Goal: Information Seeking & Learning: Learn about a topic

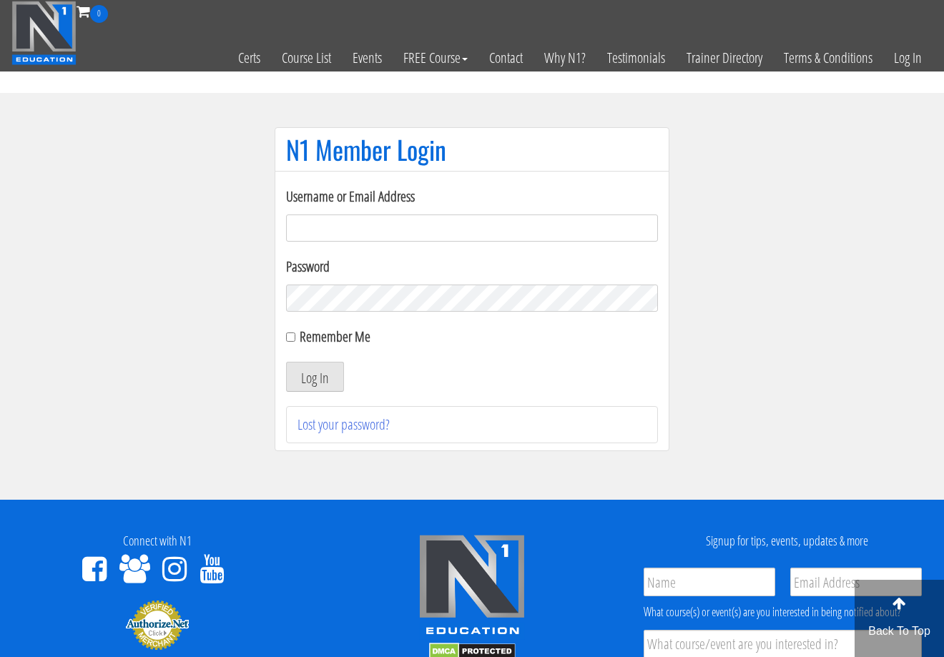
type input "[PERSON_NAME][EMAIL_ADDRESS][DOMAIN_NAME]"
click at [315, 377] on button "Log In" at bounding box center [315, 377] width 58 height 30
click at [308, 373] on button "Log In" at bounding box center [315, 377] width 58 height 30
click at [302, 379] on button "Log In" at bounding box center [315, 377] width 58 height 30
click at [318, 390] on button "Log In" at bounding box center [315, 377] width 58 height 30
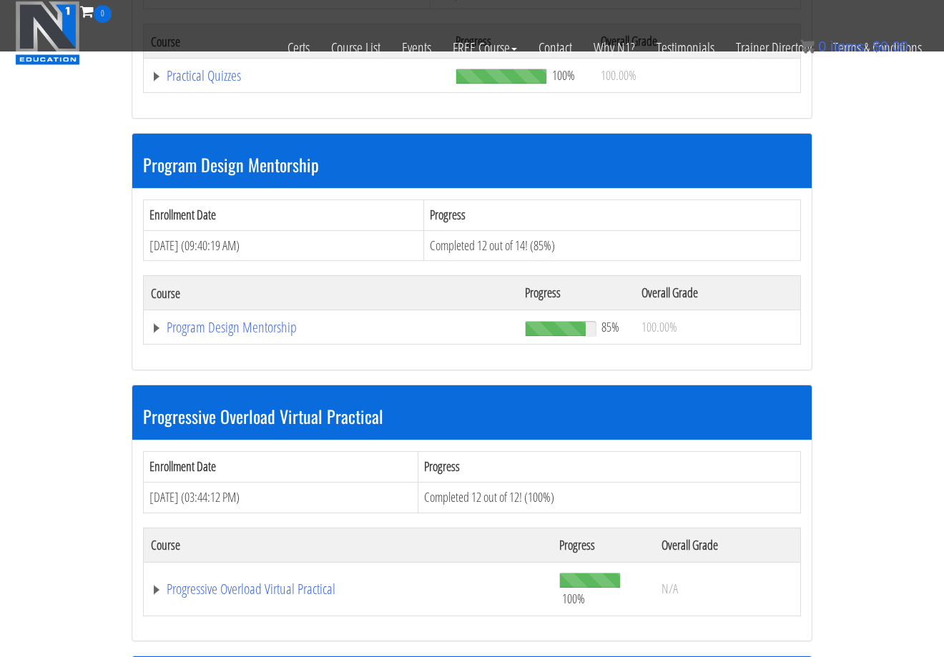
scroll to position [1906, 0]
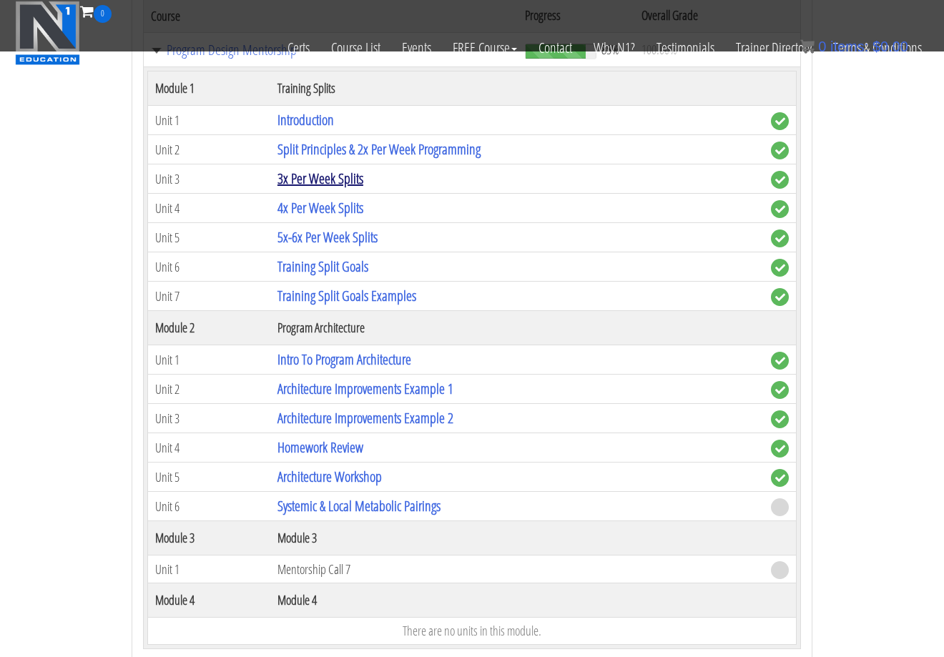
scroll to position [2244, 0]
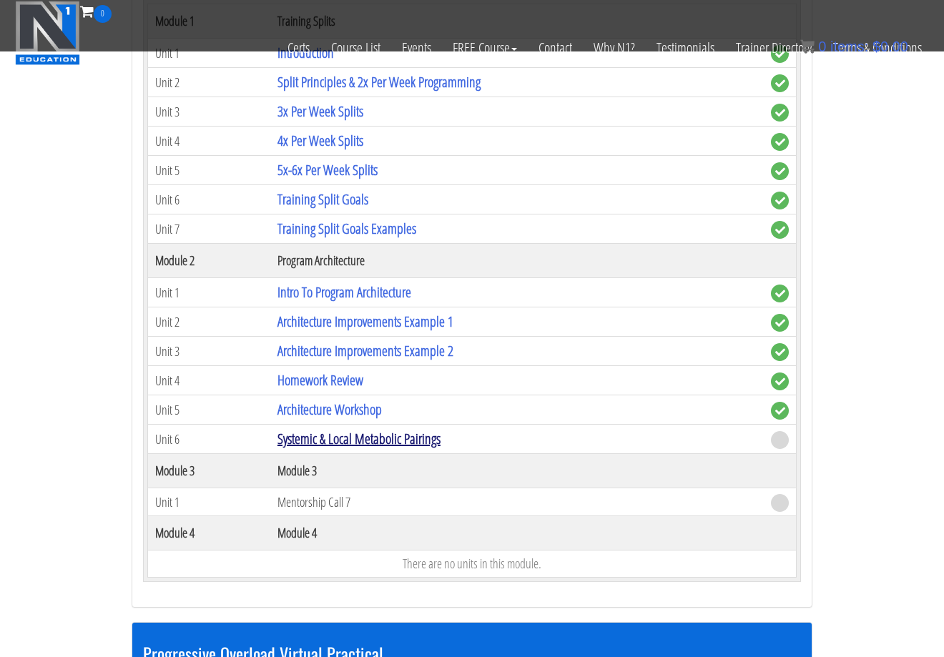
click at [335, 429] on link "Systemic & Local Metabolic Pairings" at bounding box center [358, 438] width 163 height 19
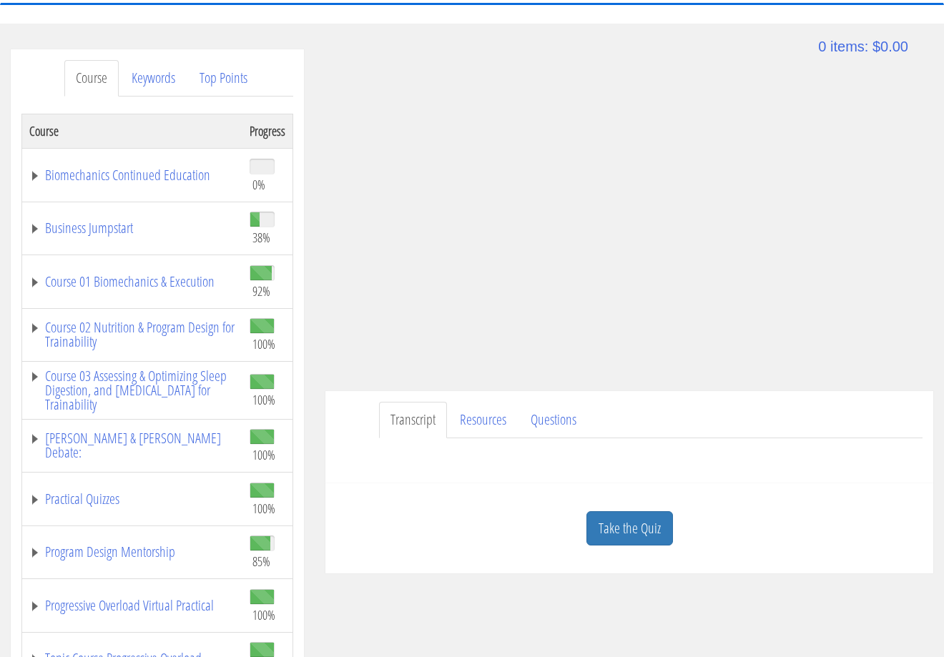
scroll to position [159, 0]
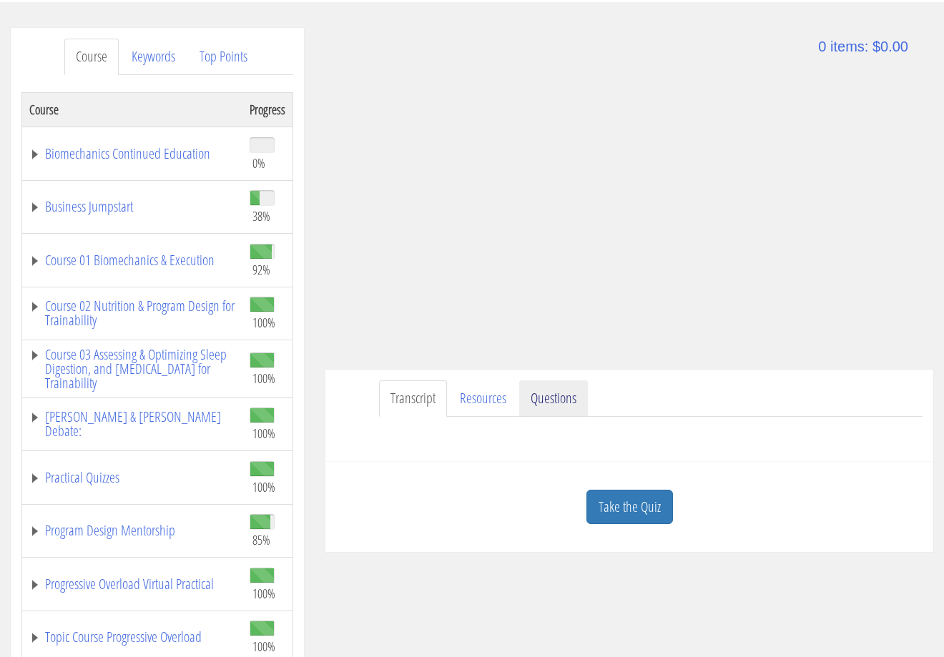
click at [558, 400] on link "Questions" at bounding box center [553, 398] width 69 height 36
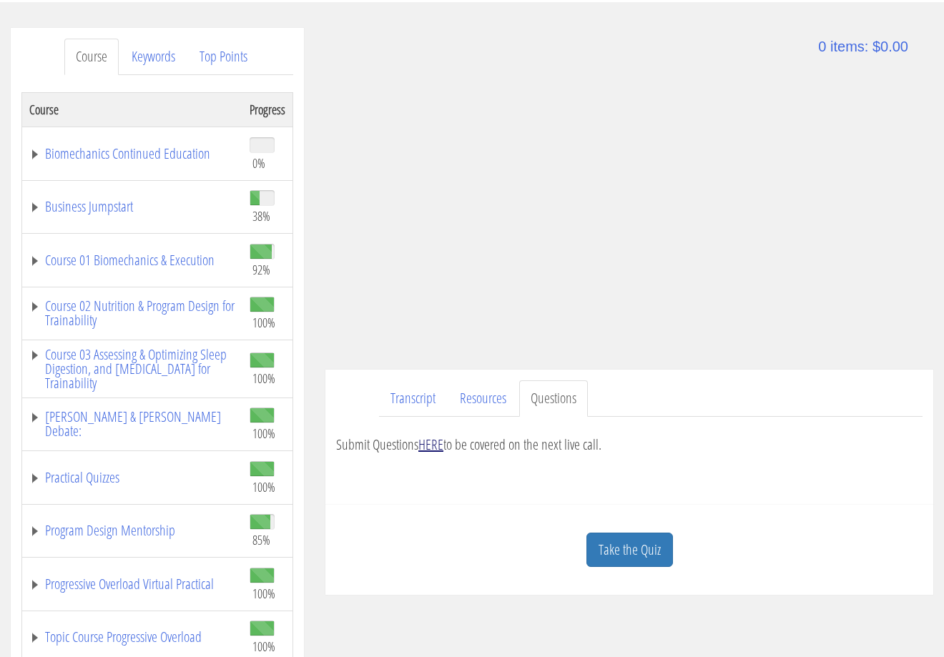
click at [436, 443] on link "HERE" at bounding box center [430, 444] width 25 height 19
